Goal: Check status

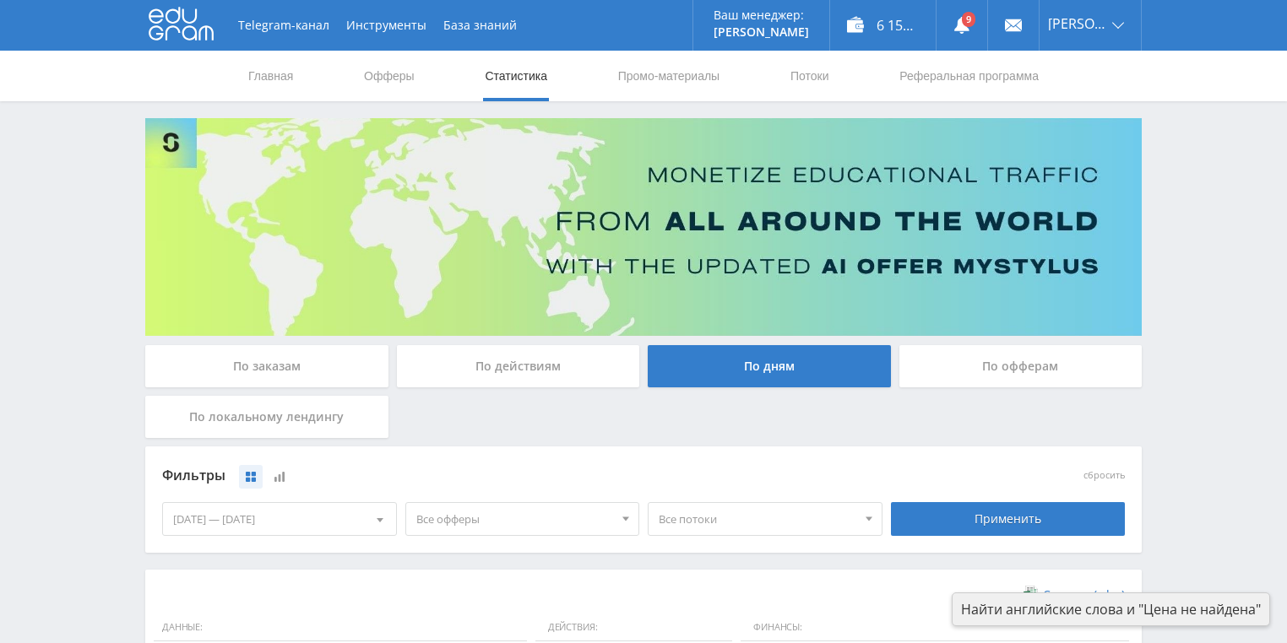
scroll to position [405, 0]
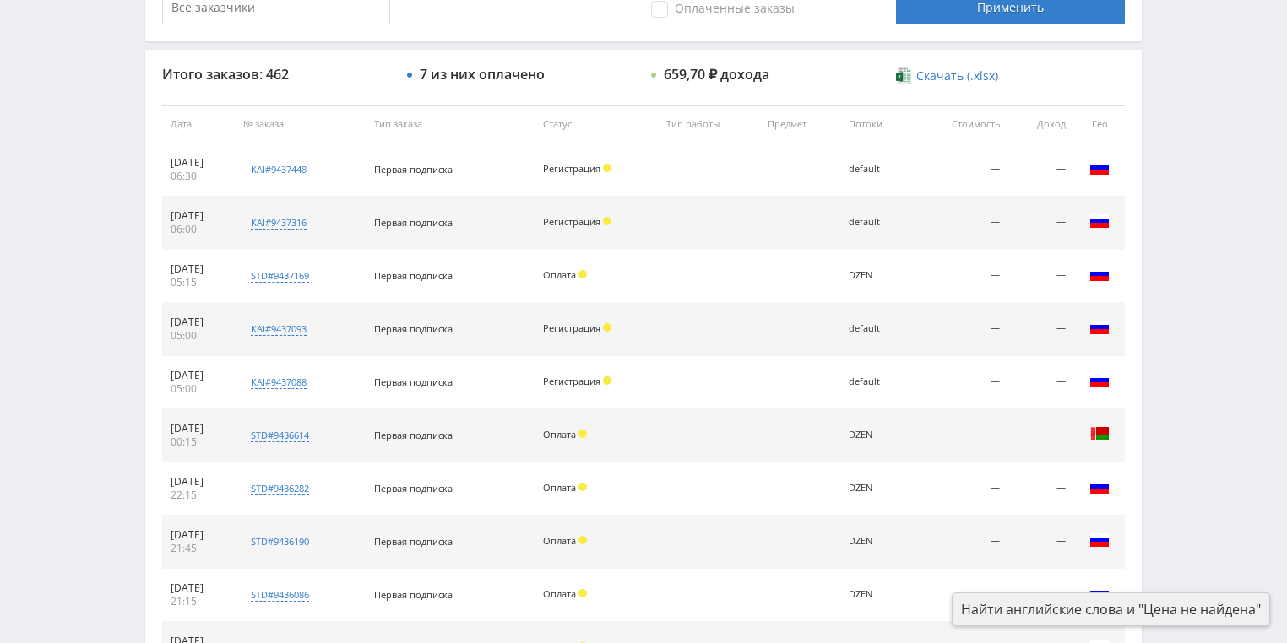
scroll to position [608, 0]
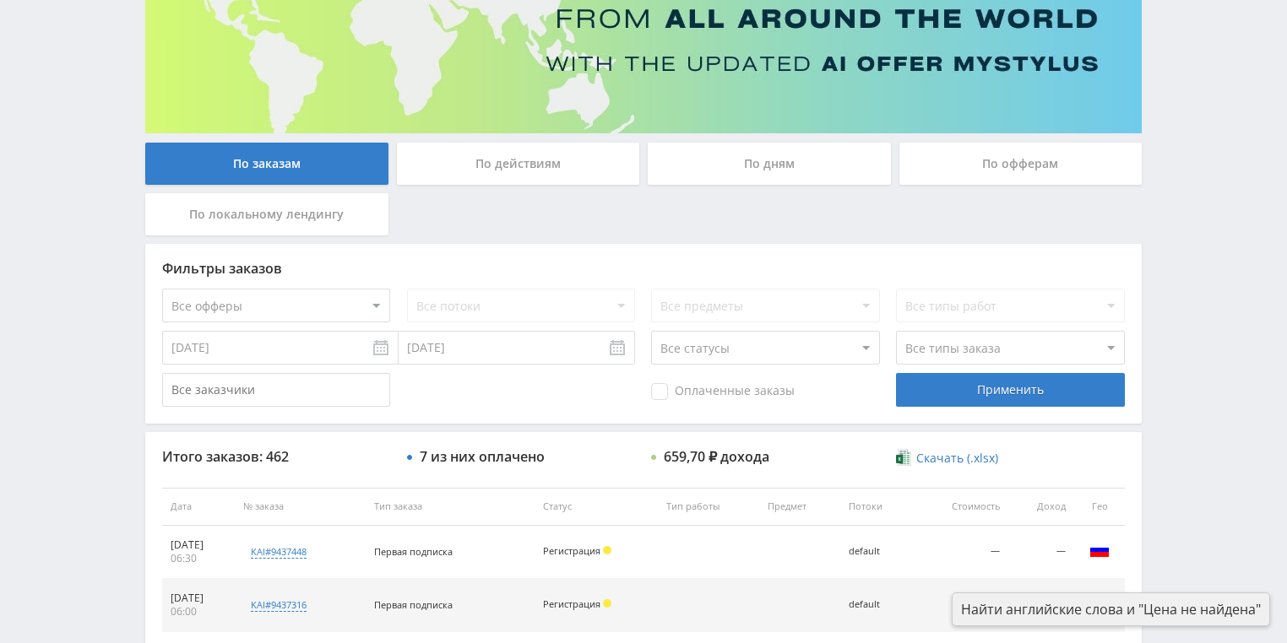
click at [480, 159] on div "По действиям" at bounding box center [518, 164] width 243 height 42
click at [0, 0] on input "По действиям" at bounding box center [0, 0] width 0 height 0
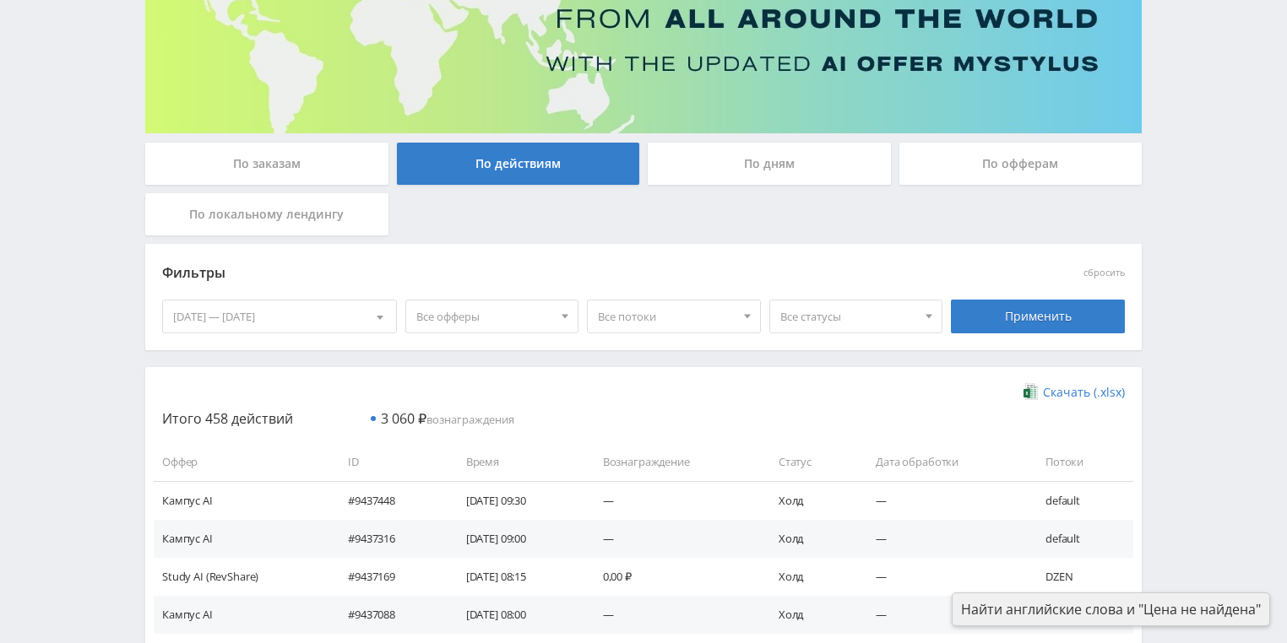
click at [752, 149] on div "По дням" at bounding box center [769, 164] width 243 height 42
click at [0, 0] on input "По дням" at bounding box center [0, 0] width 0 height 0
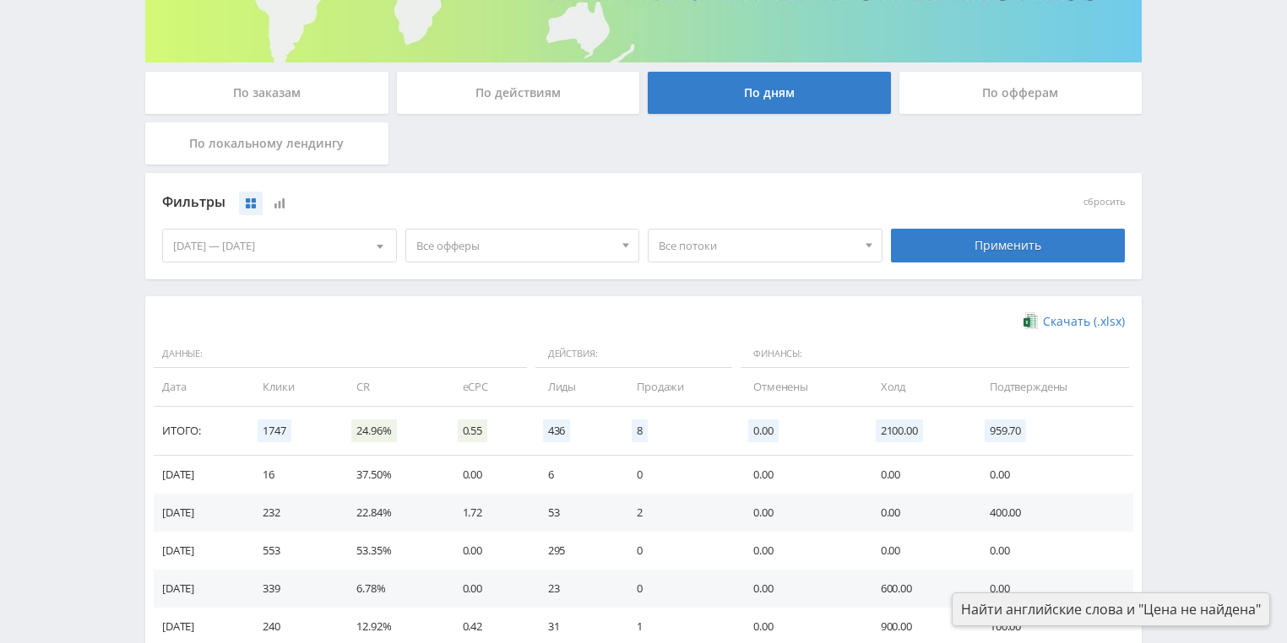
scroll to position [338, 0]
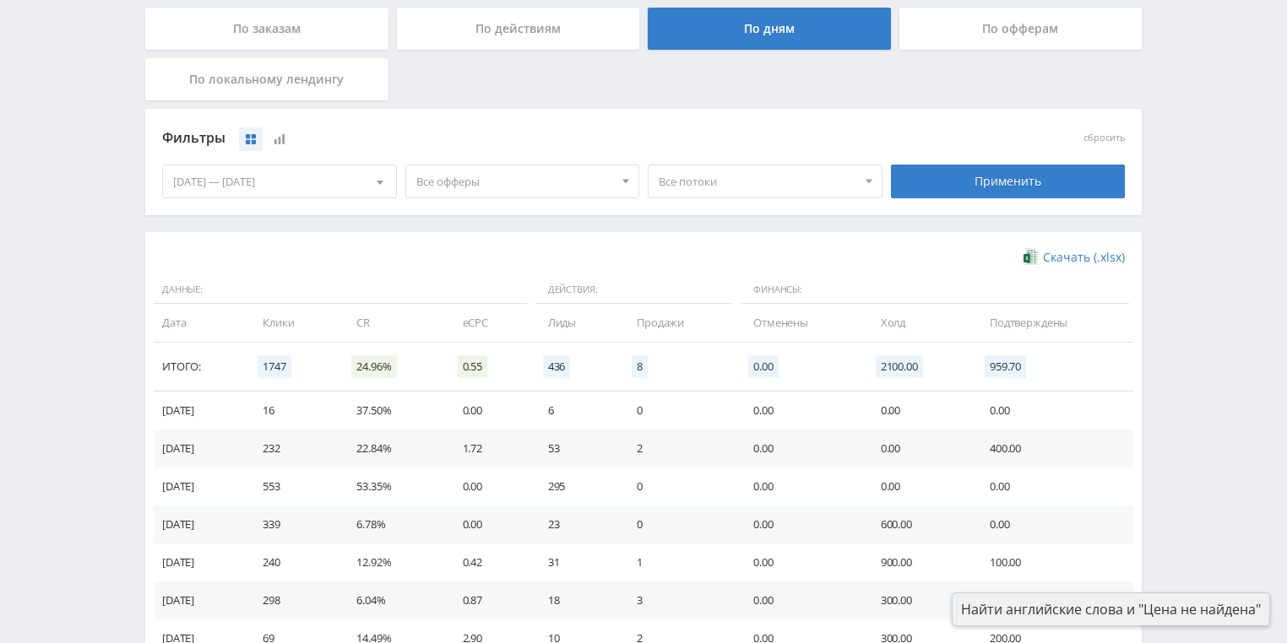
click at [542, 186] on span "Все офферы" at bounding box center [515, 181] width 198 height 32
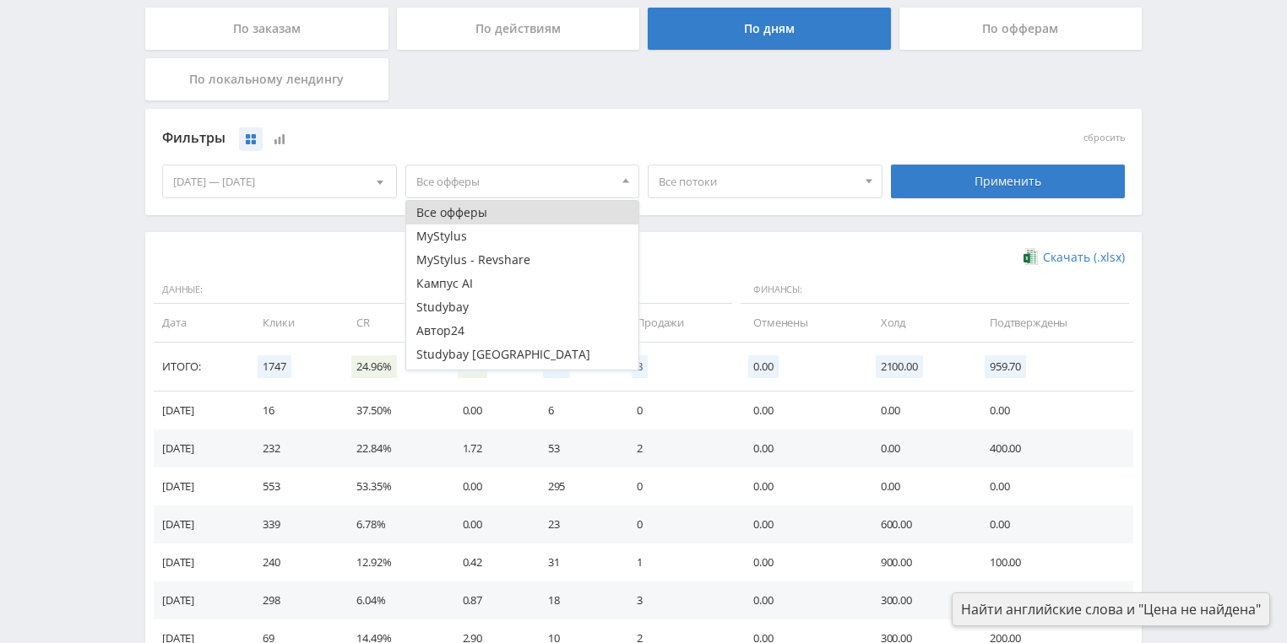
click at [727, 172] on span "Все потоки" at bounding box center [758, 181] width 198 height 32
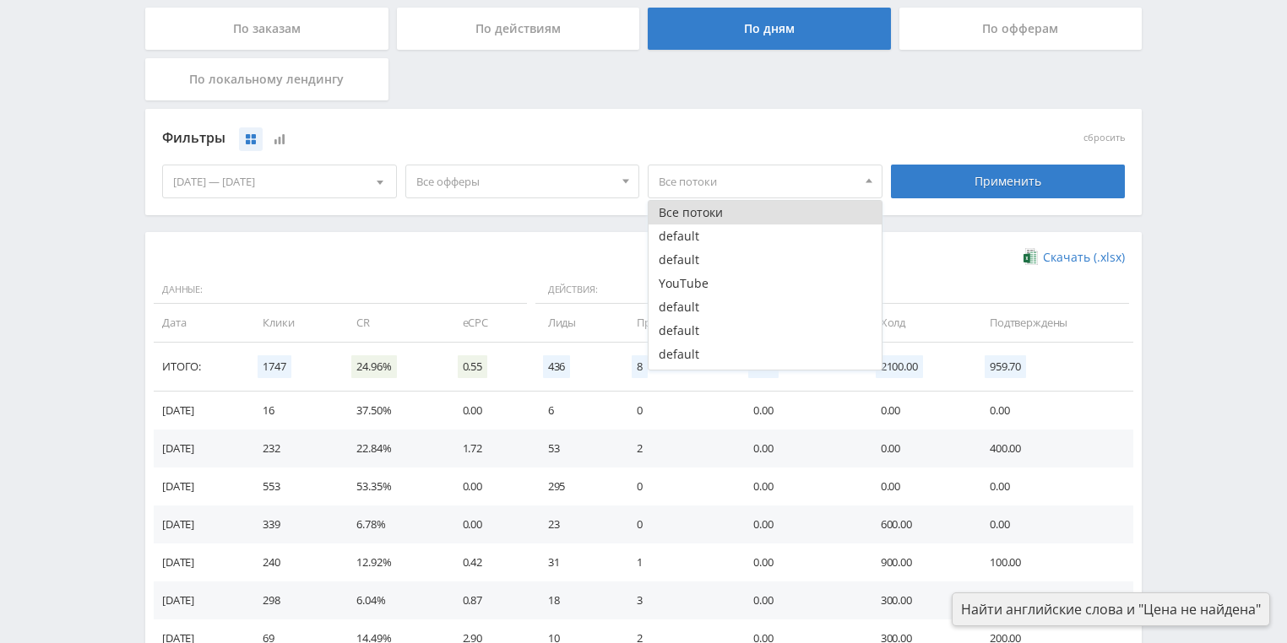
click at [559, 175] on span "Все офферы" at bounding box center [515, 181] width 198 height 32
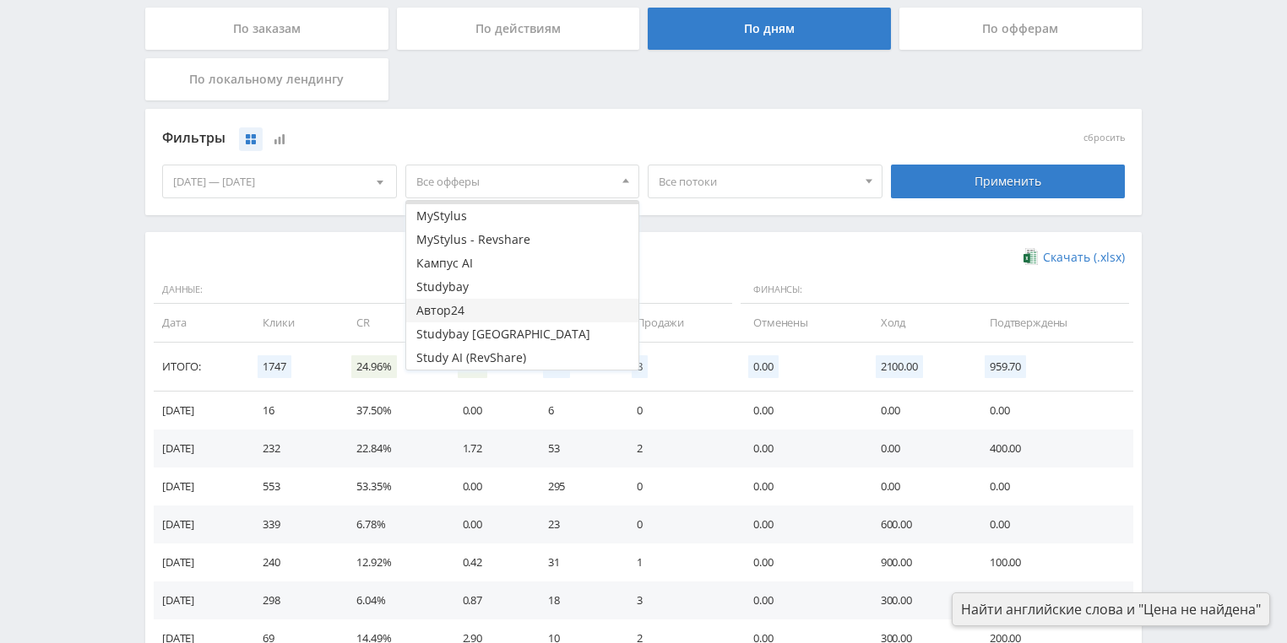
scroll to position [0, 0]
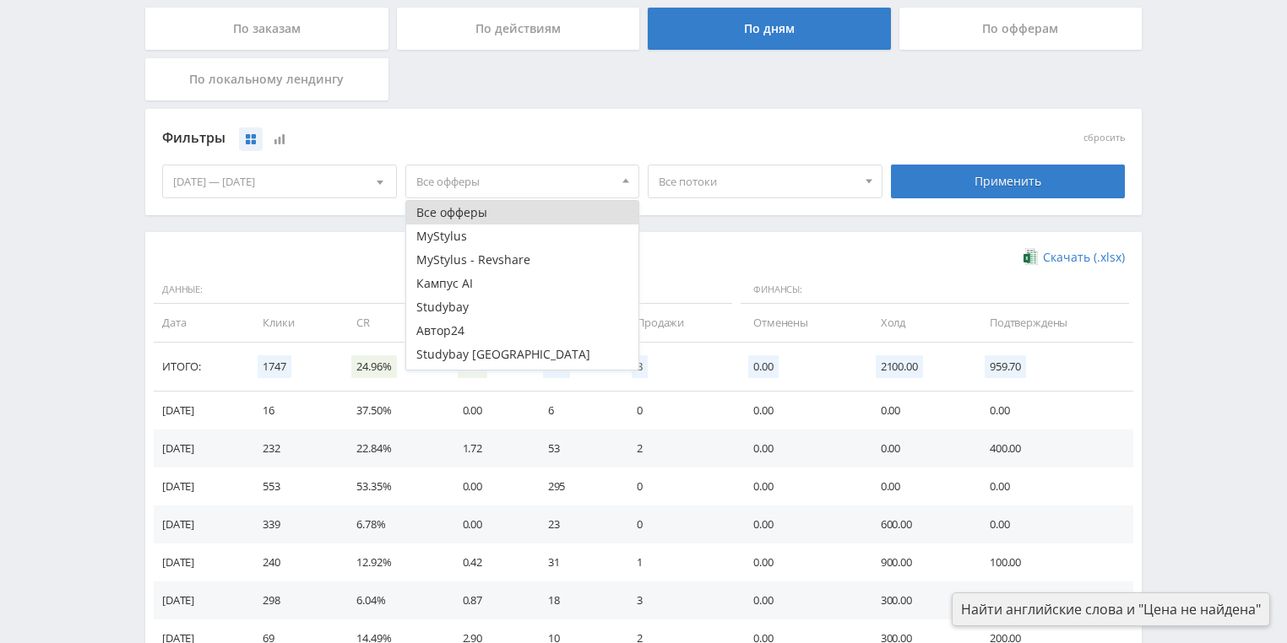
click at [730, 176] on span "Все потоки" at bounding box center [758, 181] width 198 height 32
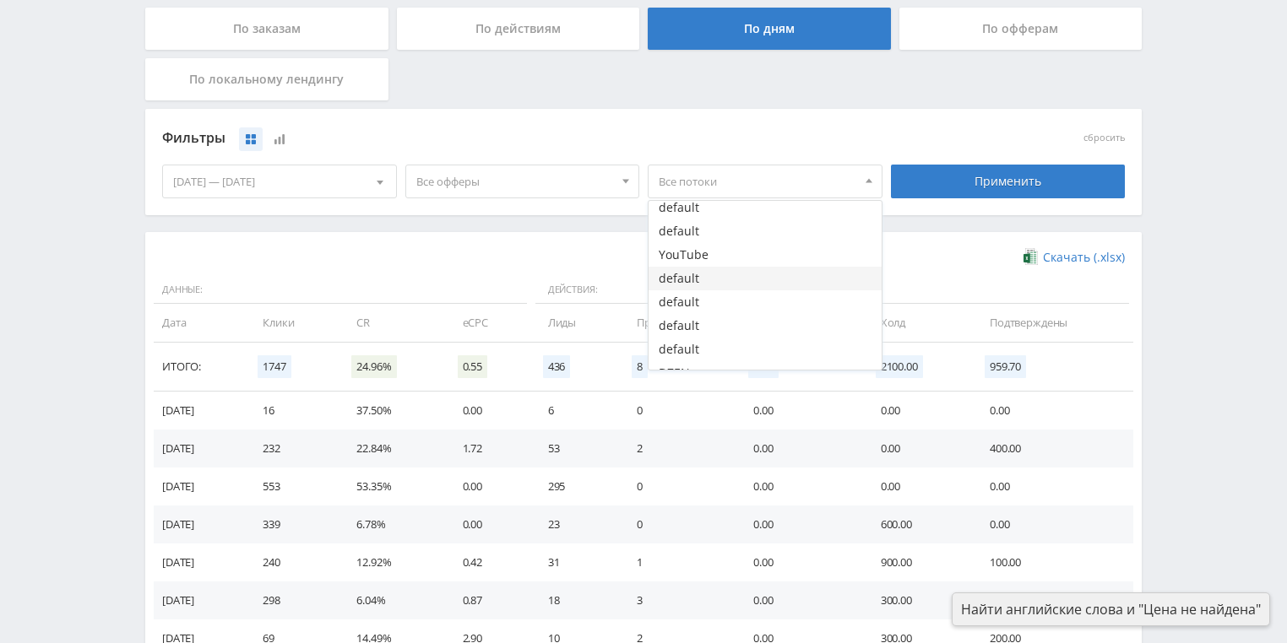
scroll to position [44, 0]
drag, startPoint x: 718, startPoint y: 241, endPoint x: 921, endPoint y: 236, distance: 203.6
click at [718, 241] on button "YouTube" at bounding box center [764, 240] width 233 height 24
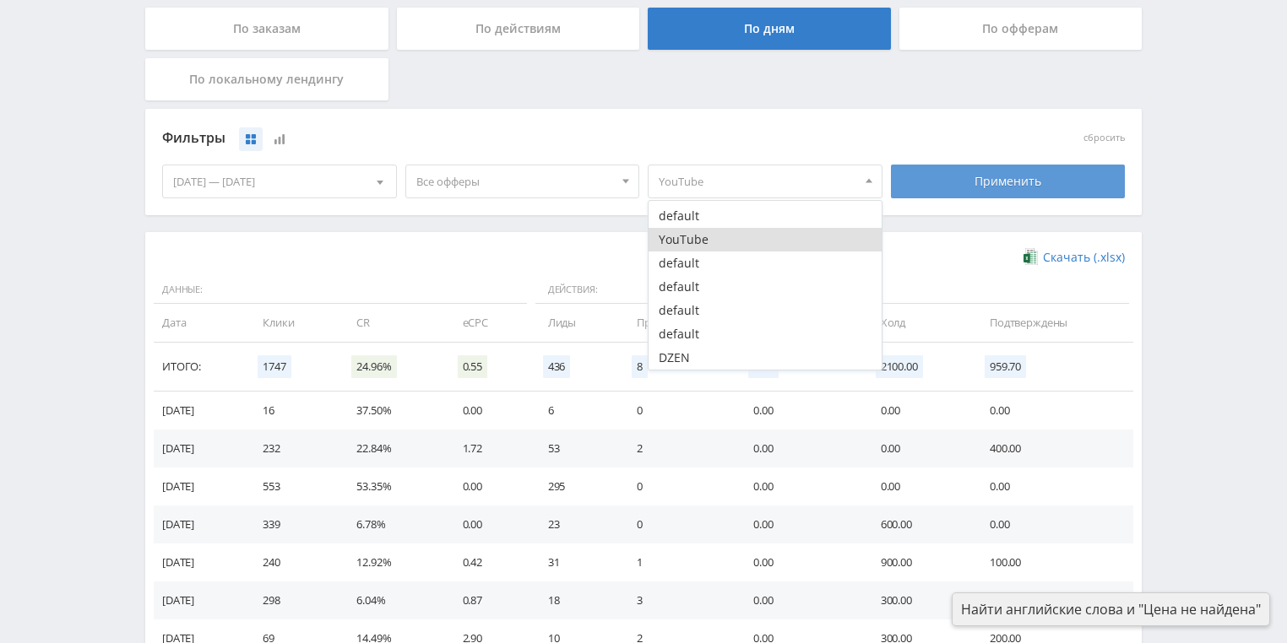
click at [949, 191] on div "Применить" at bounding box center [1008, 182] width 235 height 34
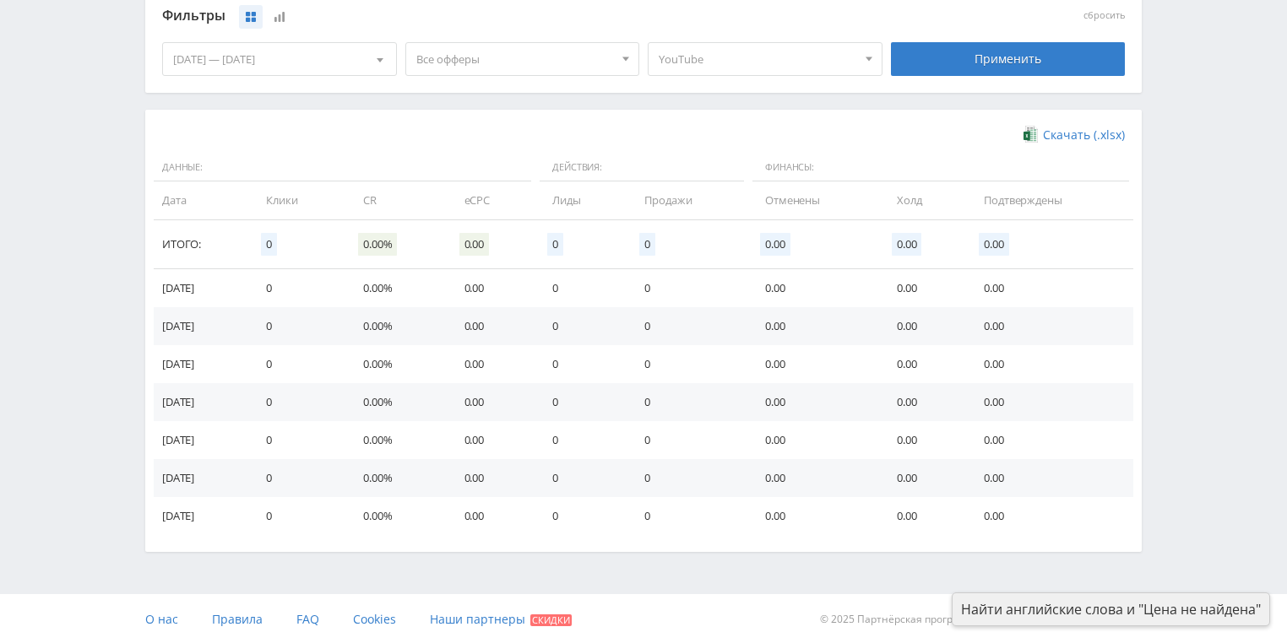
scroll to position [190, 0]
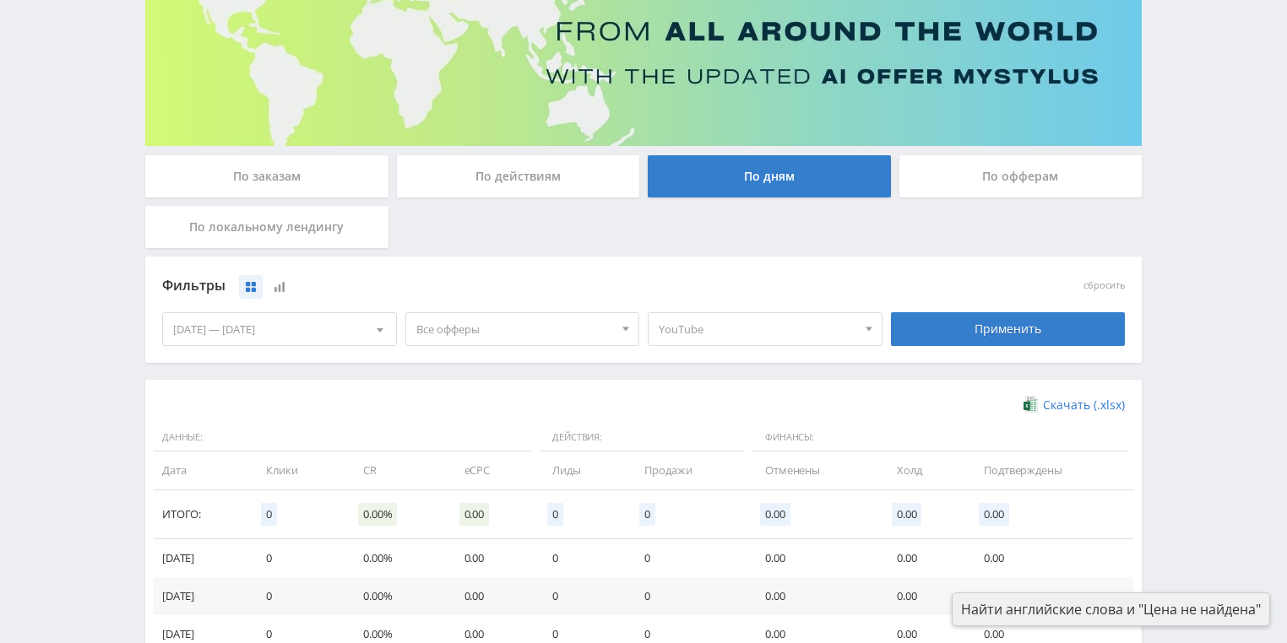
click at [764, 334] on span "YouTube" at bounding box center [758, 329] width 198 height 32
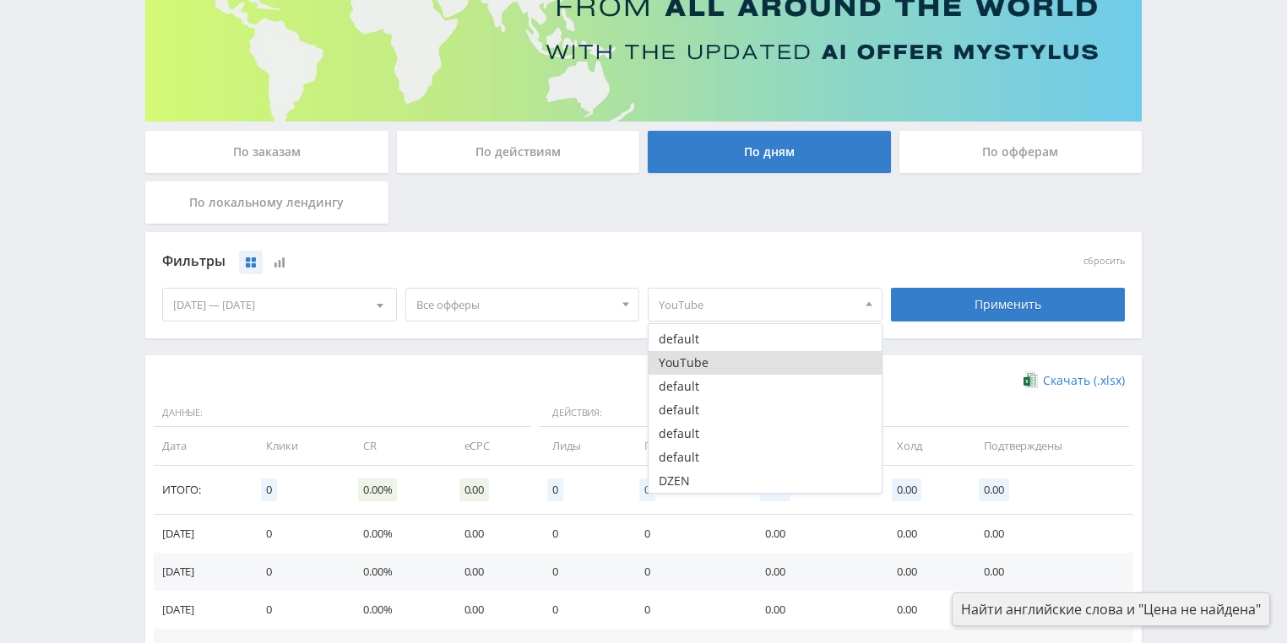
scroll to position [258, 0]
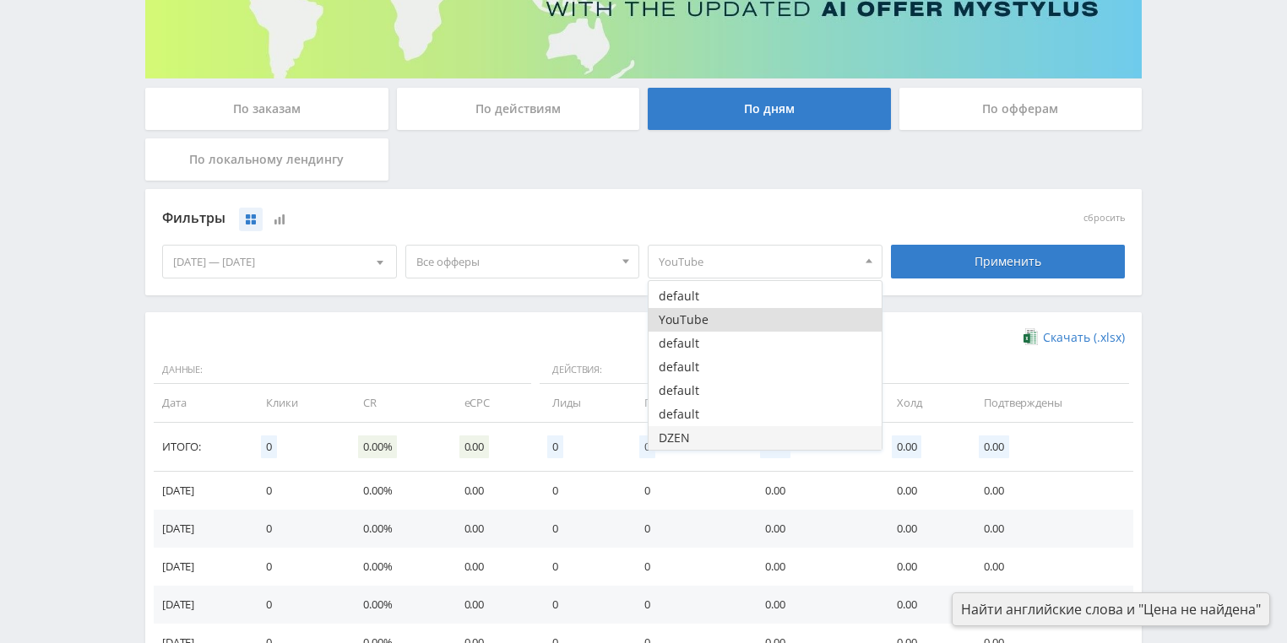
click at [701, 438] on button "DZEN" at bounding box center [764, 438] width 233 height 24
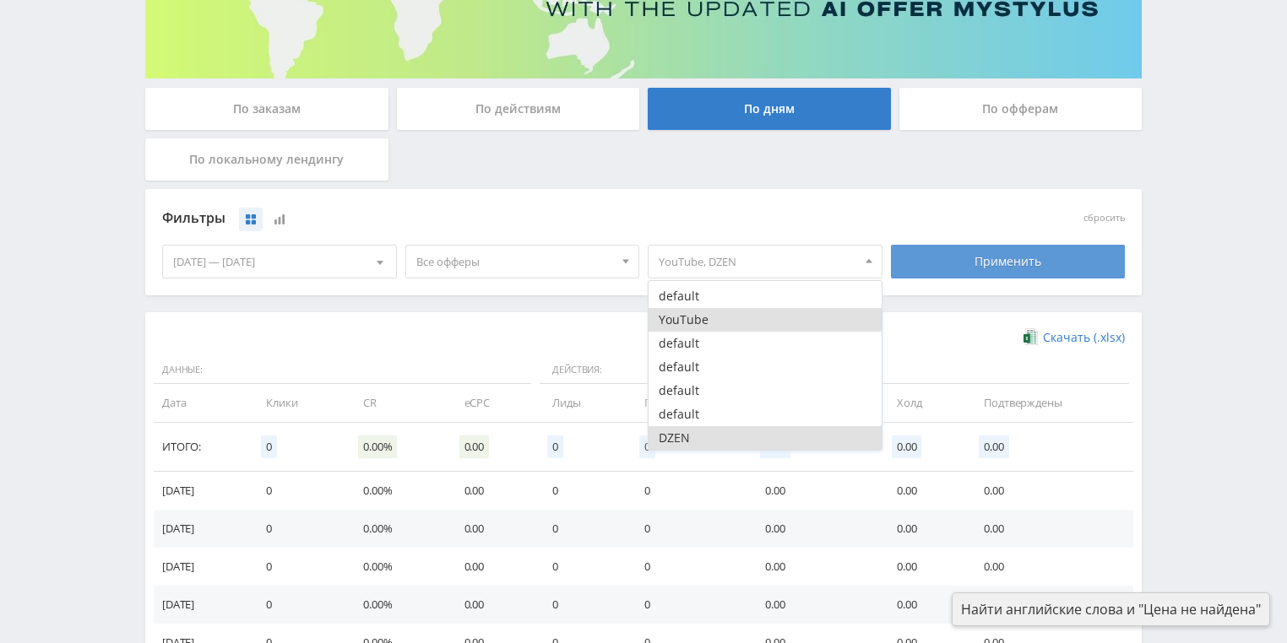
click at [962, 266] on div "Применить" at bounding box center [1008, 262] width 235 height 34
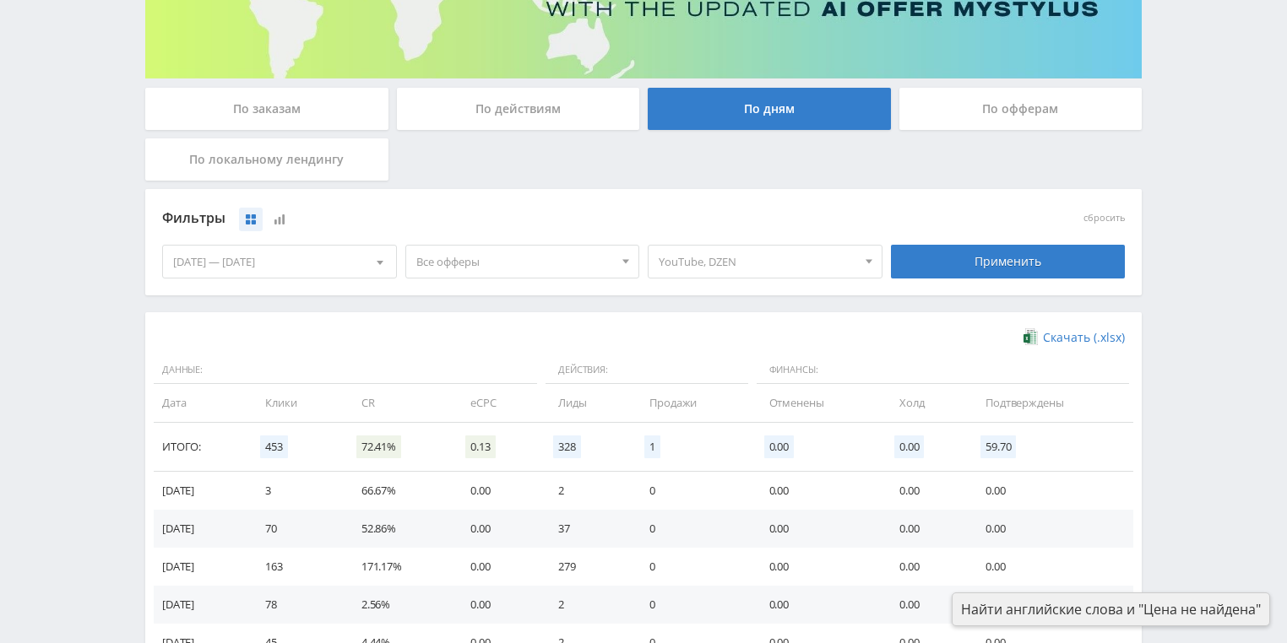
click at [794, 260] on span "YouTube, DZEN" at bounding box center [758, 262] width 198 height 32
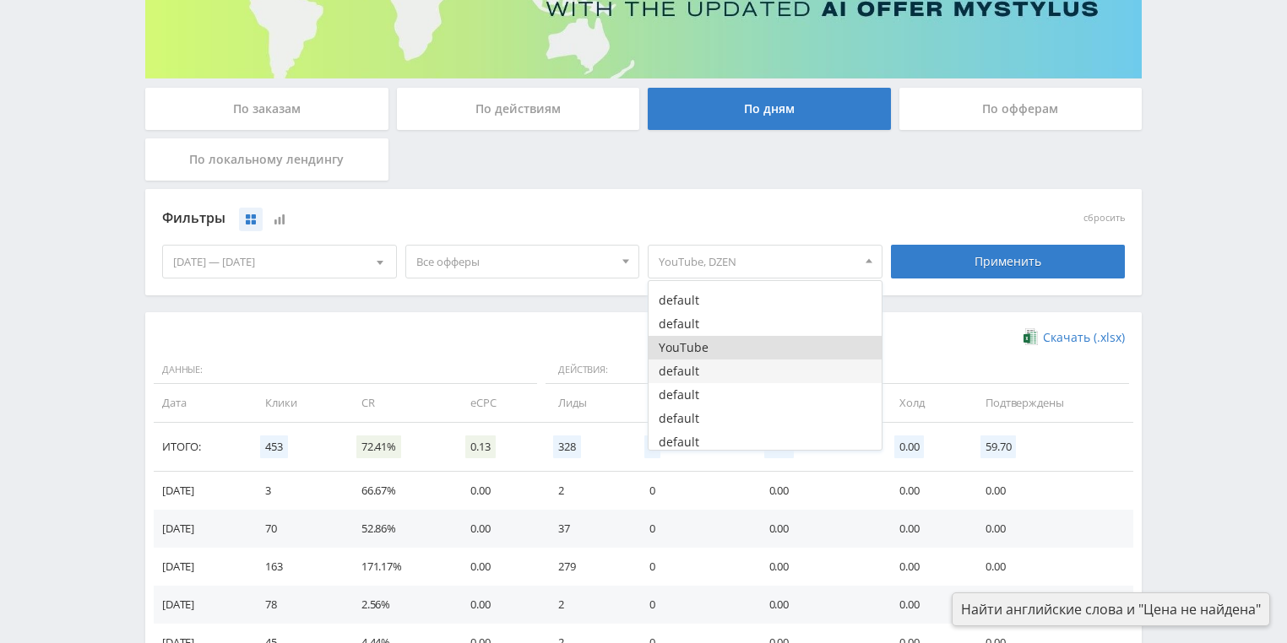
scroll to position [0, 0]
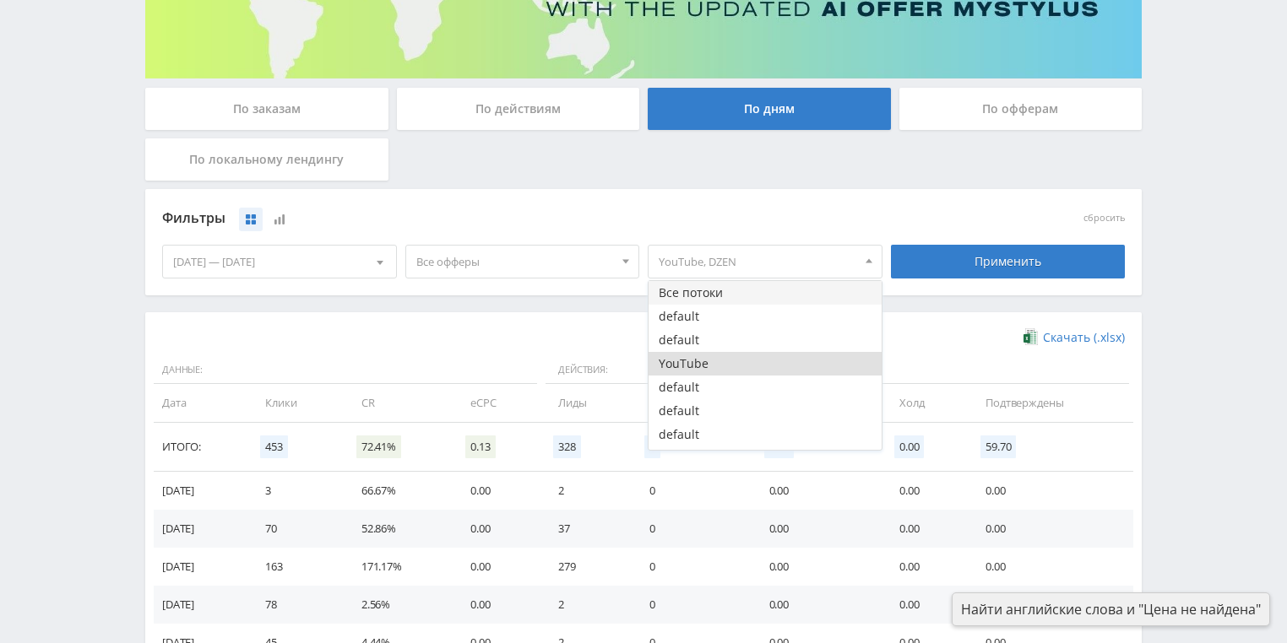
click at [735, 297] on button "Все потоки" at bounding box center [764, 293] width 233 height 24
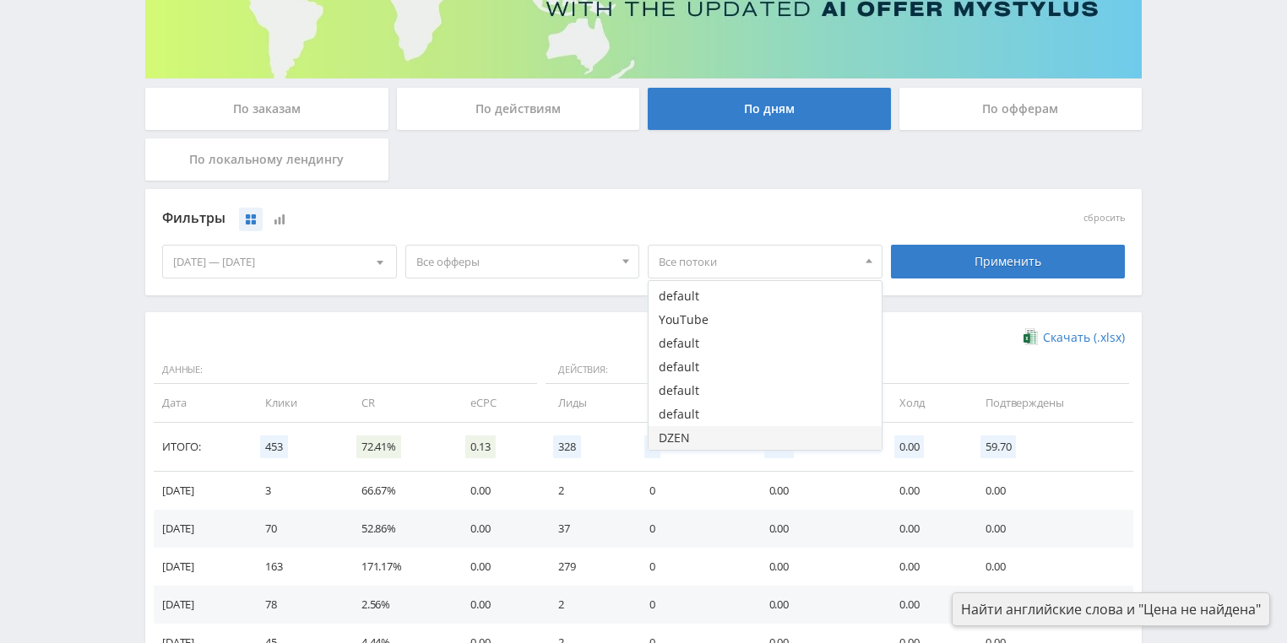
click at [706, 437] on button "DZEN" at bounding box center [764, 438] width 233 height 24
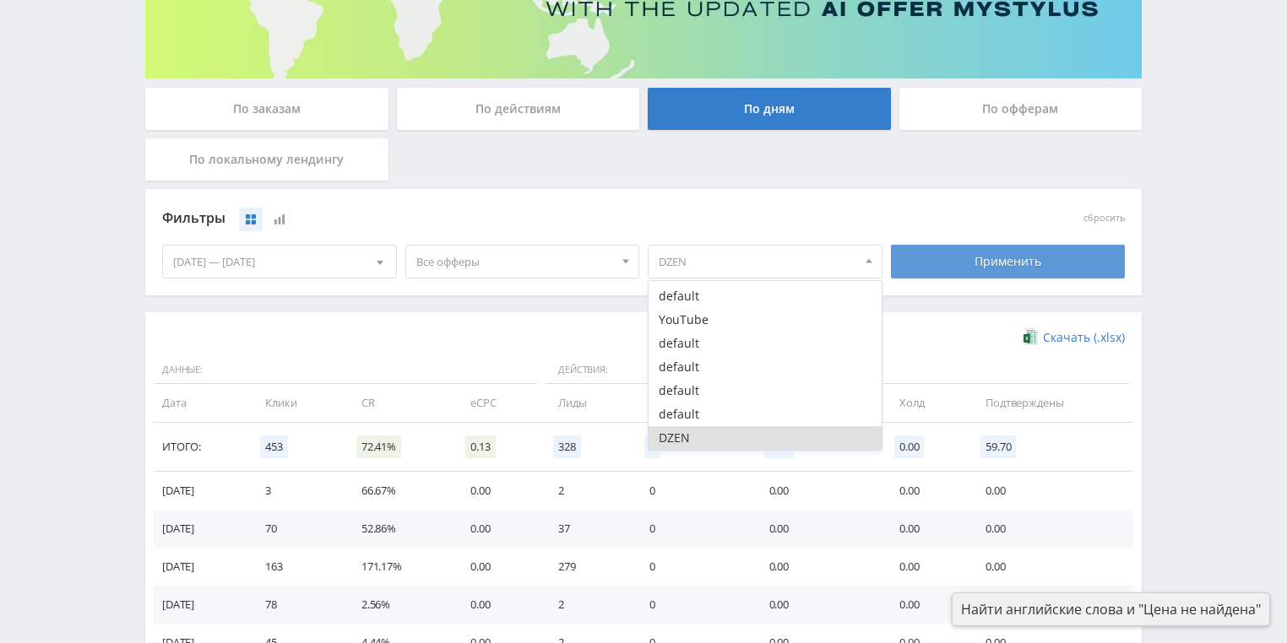
click at [987, 262] on div "Применить" at bounding box center [1008, 262] width 235 height 34
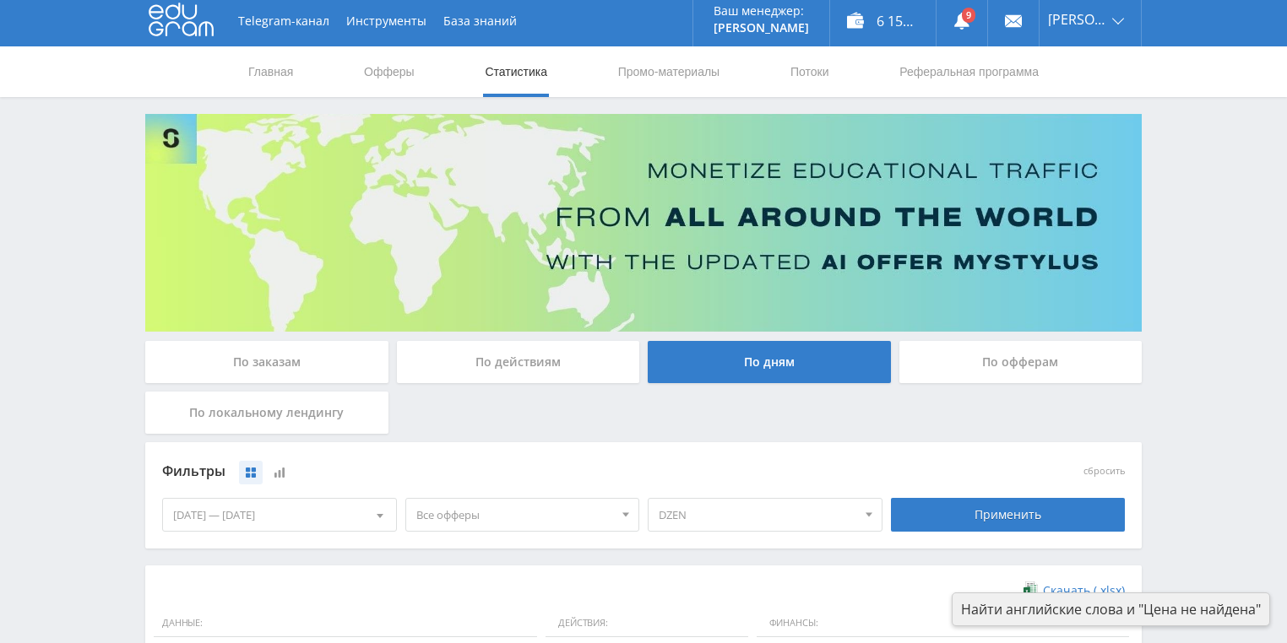
scroll to position [0, 0]
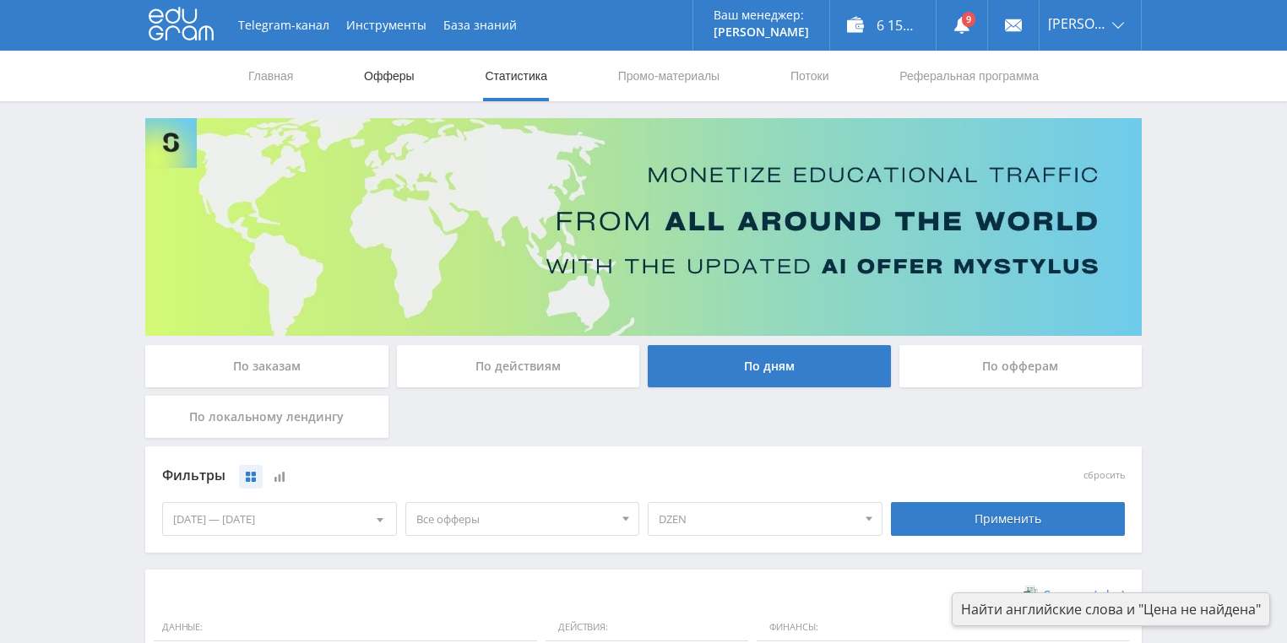
click at [391, 75] on link "Офферы" at bounding box center [389, 76] width 54 height 51
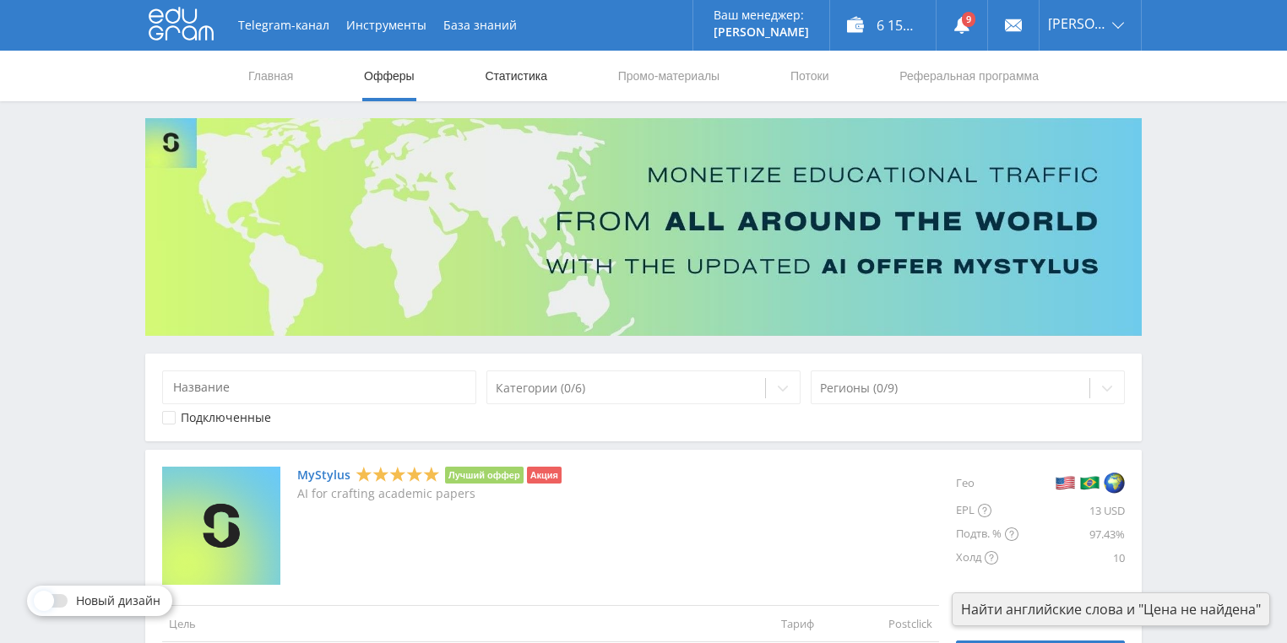
click at [524, 71] on link "Статистика" at bounding box center [516, 76] width 66 height 51
